Goal: Transaction & Acquisition: Purchase product/service

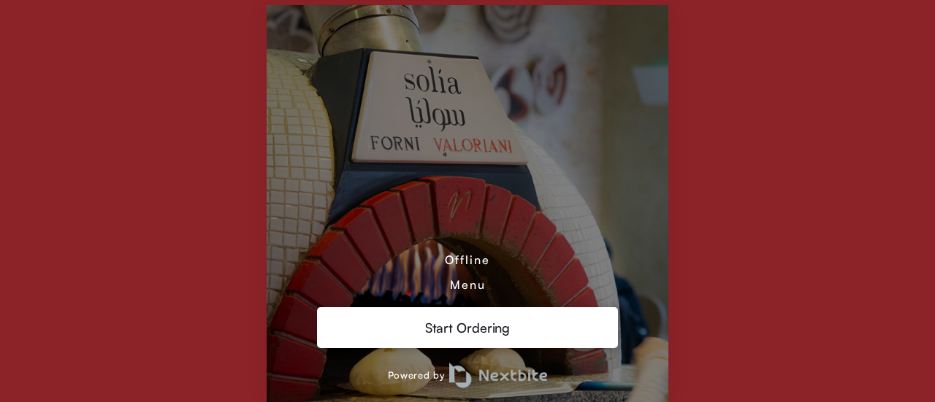
click at [468, 284] on div "Menu" at bounding box center [468, 285] width 36 height 15
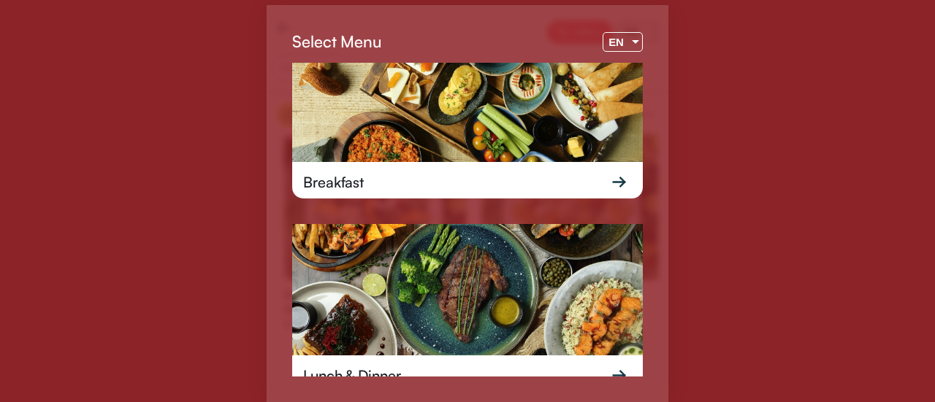
scroll to position [50, 0]
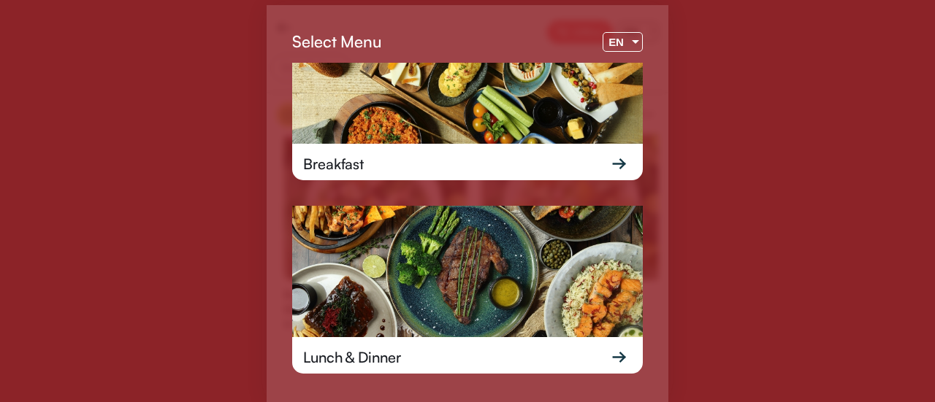
click at [444, 80] on img at bounding box center [467, 77] width 351 height 131
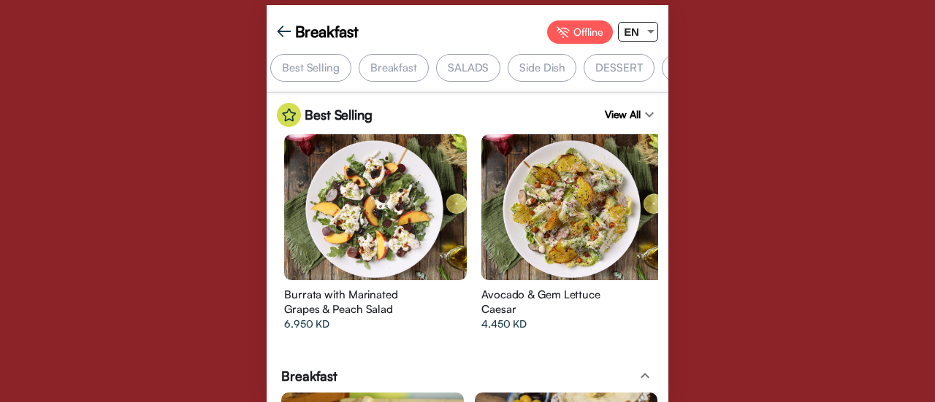
click at [377, 77] on div "Breakfast" at bounding box center [394, 68] width 70 height 28
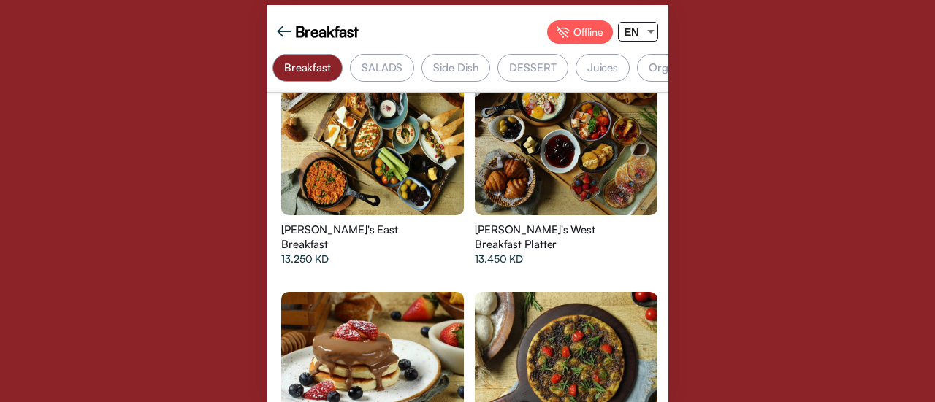
scroll to position [1607, 0]
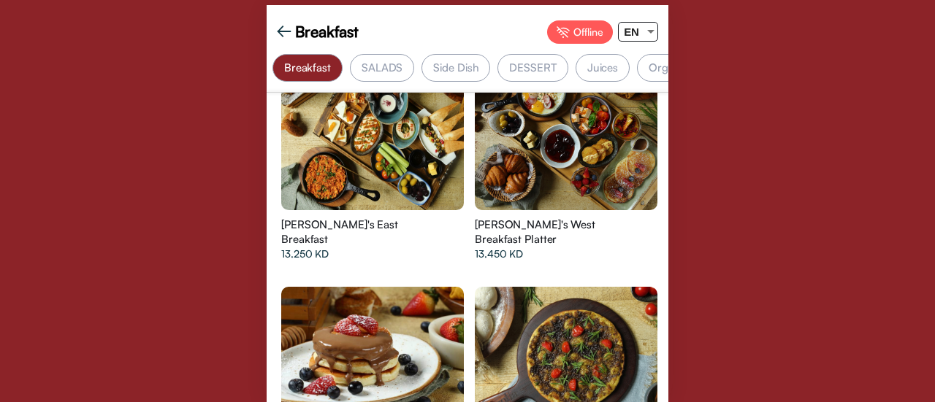
drag, startPoint x: 391, startPoint y: 214, endPoint x: 288, endPoint y: 215, distance: 103.0
click at [288, 218] on div "[PERSON_NAME]'s East Breakfast" at bounding box center [350, 232] width 139 height 29
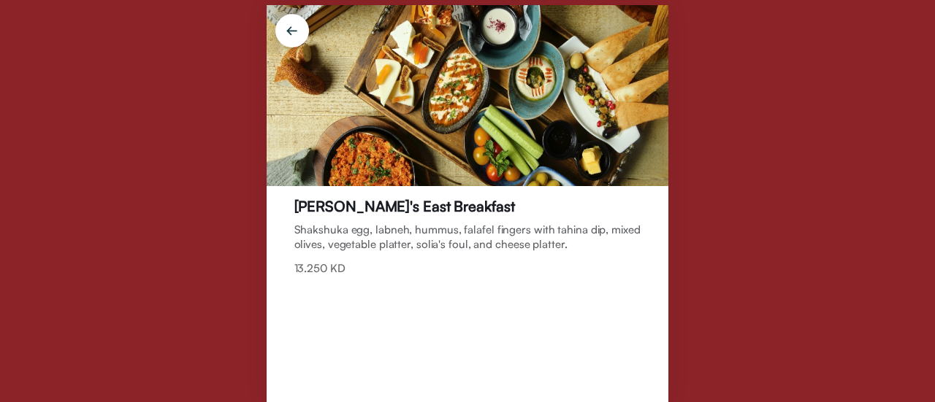
drag, startPoint x: 439, startPoint y: 202, endPoint x: 291, endPoint y: 202, distance: 148.2
click at [291, 202] on div "[PERSON_NAME]'s East Breakfast Shakshuka egg, labneh, hummus, falafel fingers w…" at bounding box center [468, 294] width 402 height 216
drag, startPoint x: 297, startPoint y: 213, endPoint x: 427, endPoint y: 208, distance: 130.1
click at [427, 208] on div "[PERSON_NAME]'s East Breakfast" at bounding box center [404, 206] width 221 height 18
click at [313, 207] on div "[PERSON_NAME]'s East Breakfast" at bounding box center [404, 206] width 221 height 18
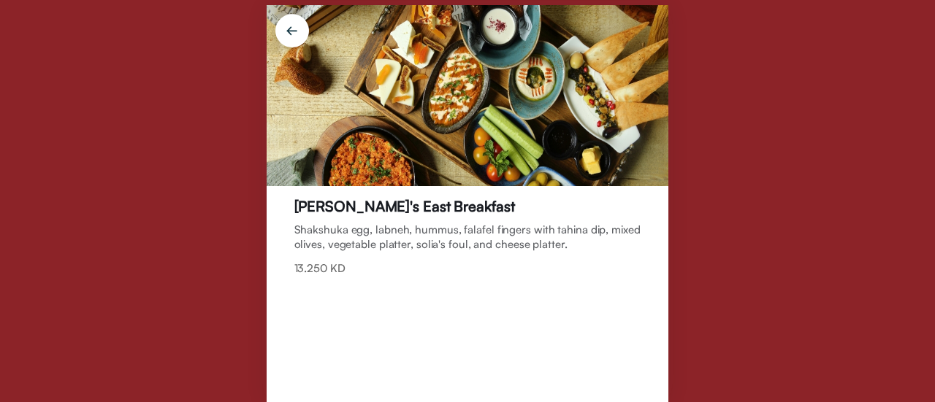
click at [313, 207] on div "[PERSON_NAME]'s East Breakfast" at bounding box center [404, 206] width 221 height 18
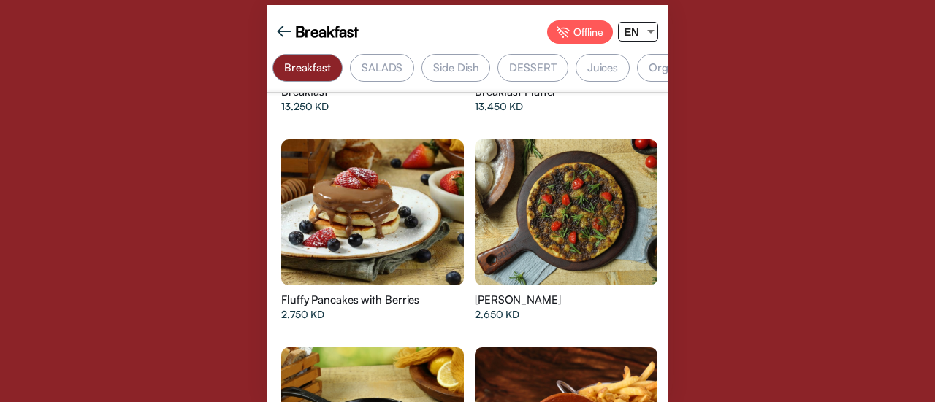
scroll to position [1753, 0]
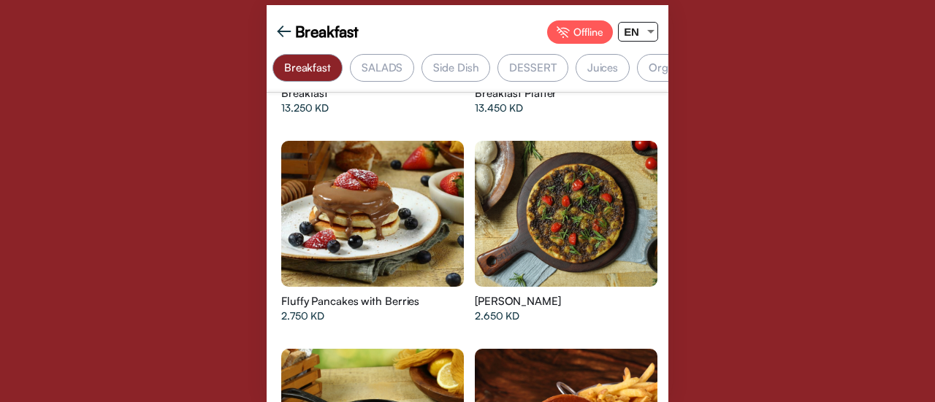
click at [554, 294] on div "[PERSON_NAME]" at bounding box center [544, 301] width 139 height 15
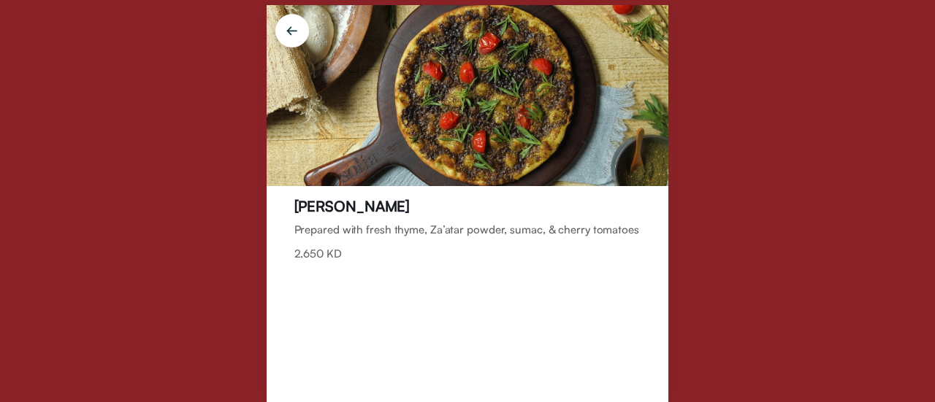
click at [284, 35] on img at bounding box center [292, 33] width 51 height 51
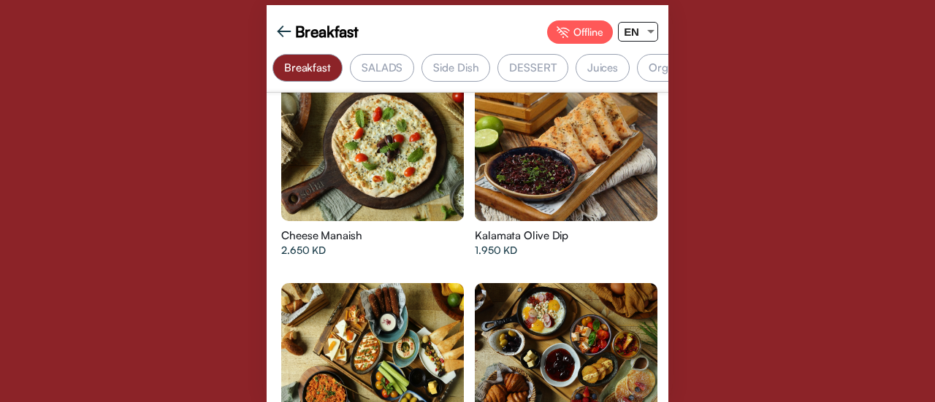
scroll to position [1388, 0]
click at [280, 33] on img at bounding box center [284, 31] width 15 height 15
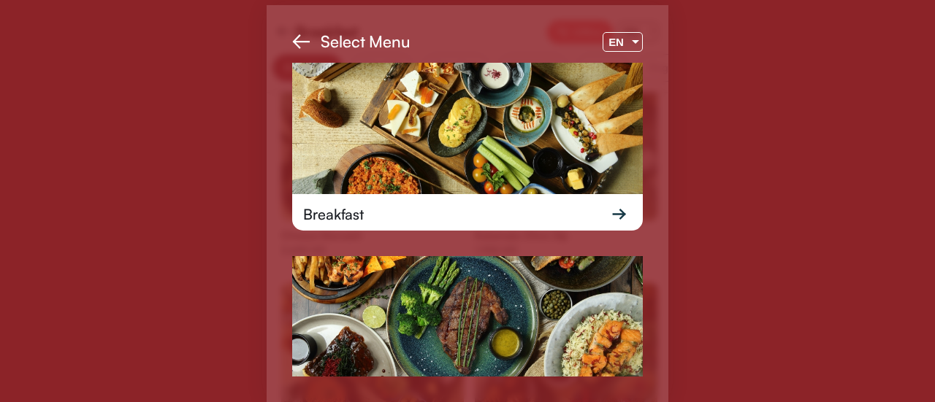
click at [445, 337] on img at bounding box center [467, 321] width 351 height 131
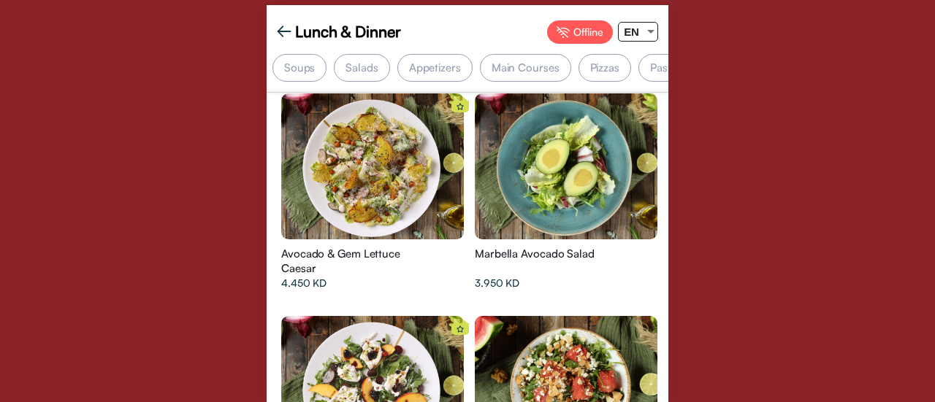
scroll to position [0, 0]
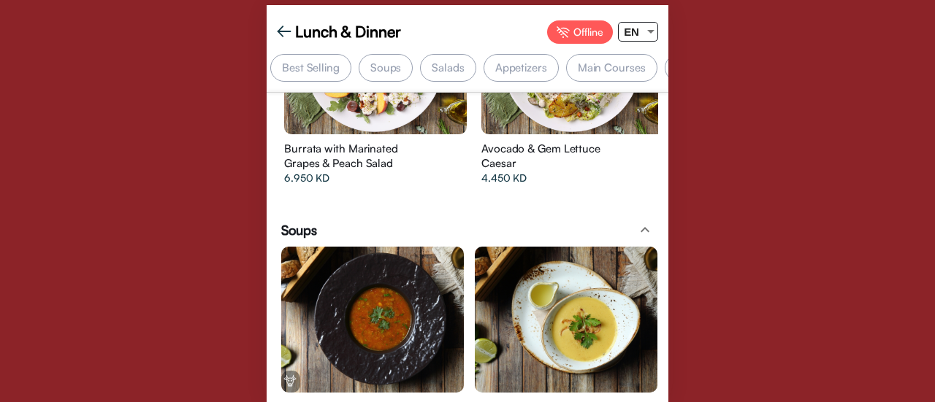
drag, startPoint x: 501, startPoint y: 78, endPoint x: 560, endPoint y: 66, distance: 60.4
click at [501, 77] on div "Appetizers" at bounding box center [520, 68] width 75 height 28
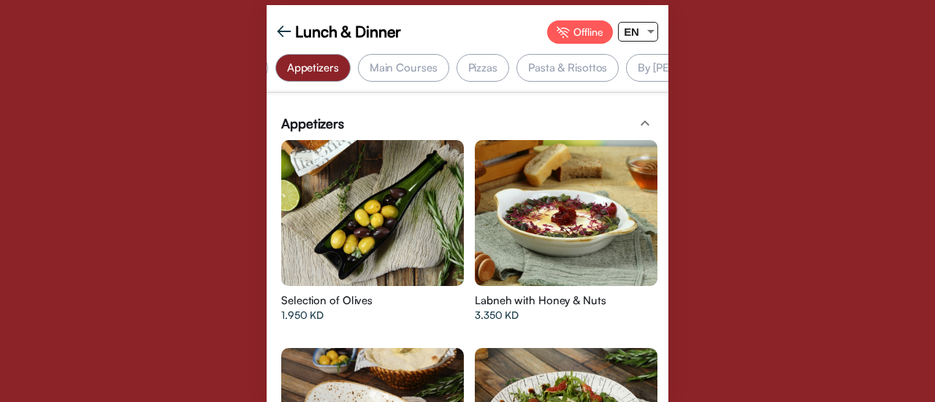
click at [391, 66] on div "Main Courses" at bounding box center [403, 68] width 91 height 28
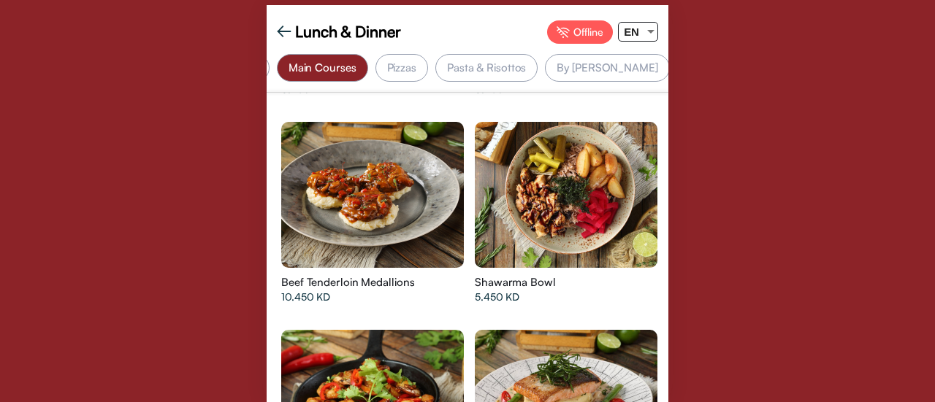
scroll to position [0, 289]
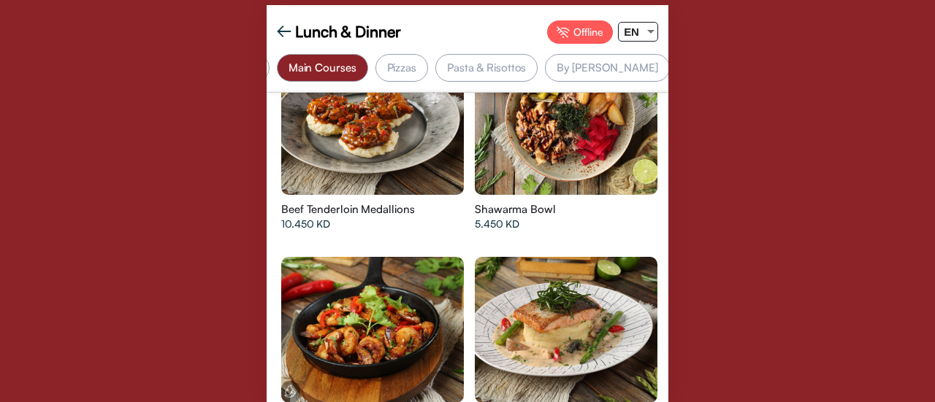
click at [282, 33] on img at bounding box center [284, 31] width 15 height 15
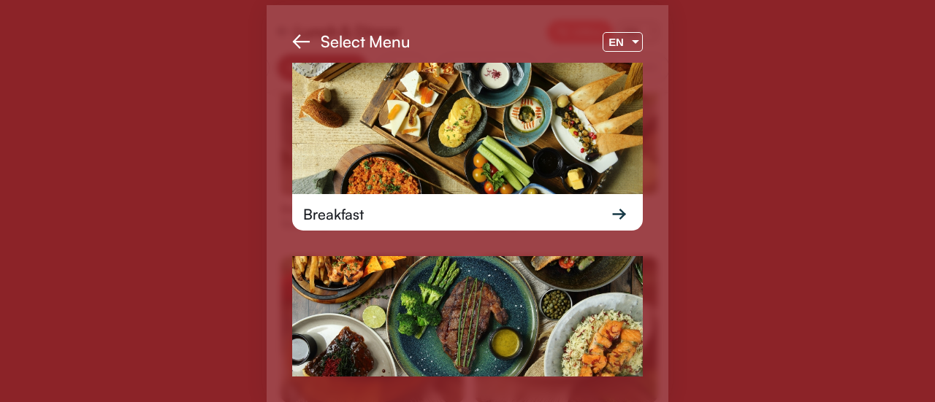
click at [417, 158] on img at bounding box center [467, 128] width 351 height 131
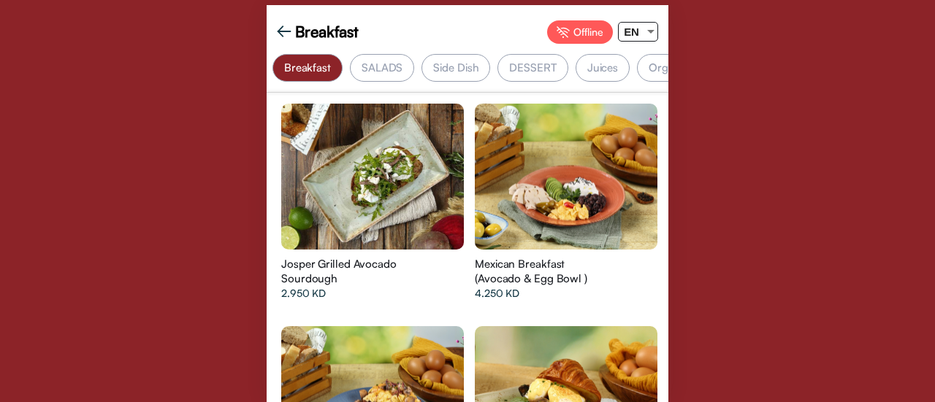
scroll to position [2629, 0]
